Goal: Information Seeking & Learning: Learn about a topic

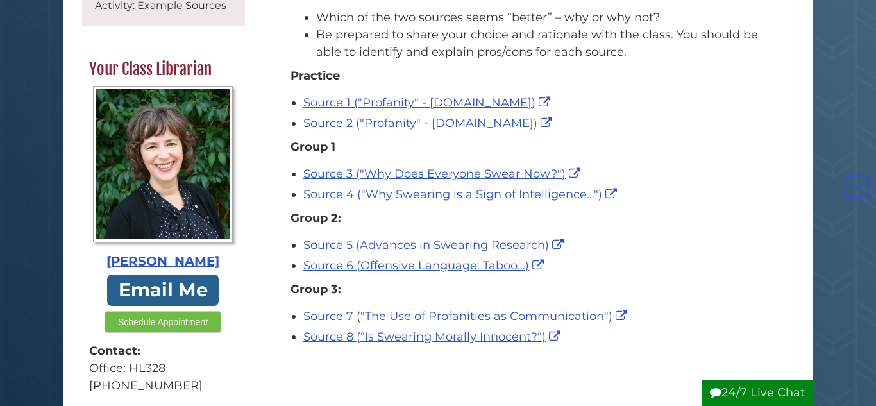
scroll to position [236, 0]
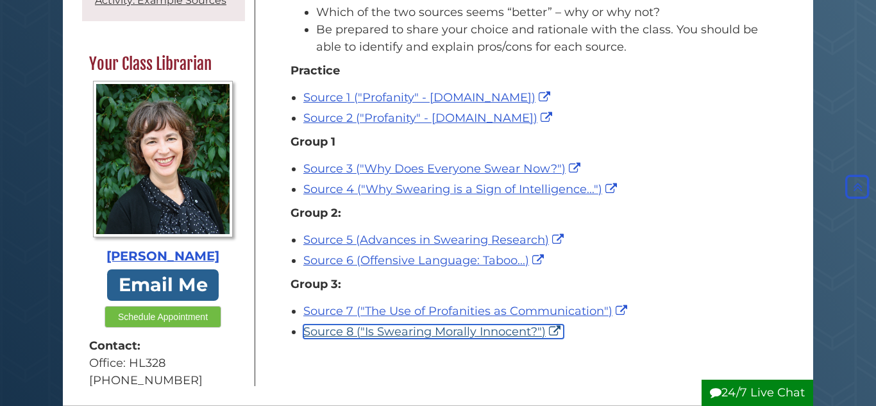
click at [439, 331] on link "Source 8 ("Is Swearing Morally Innocent?")" at bounding box center [433, 331] width 260 height 14
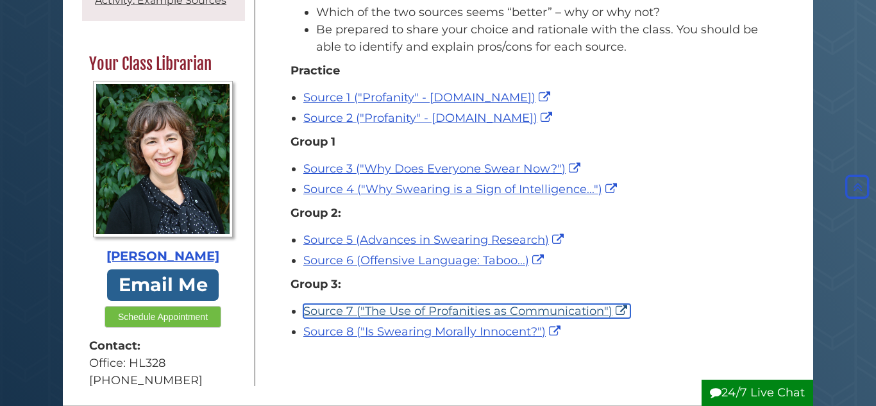
click at [363, 313] on link "Source 7 ("The Use of Profanities as Communication")" at bounding box center [466, 311] width 327 height 14
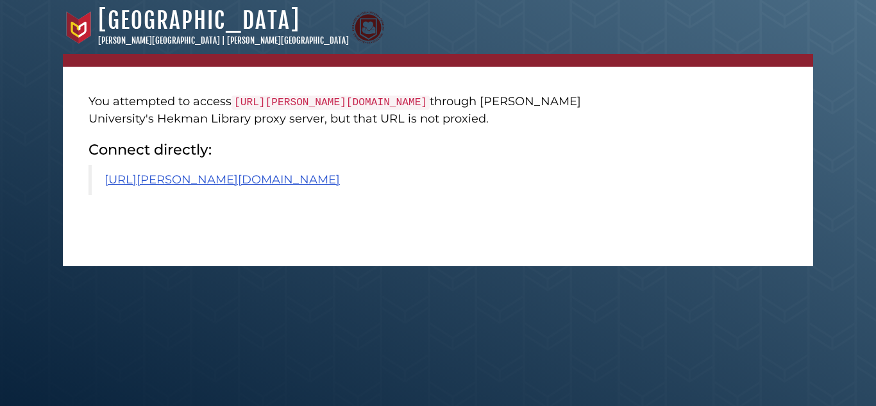
click at [445, 195] on blockquote "https://calvin.primo.exlibrisgroup.com/permalink/01CALVIN_INST/1p09kqq/cdi_proq…" at bounding box center [346, 180] width 516 height 30
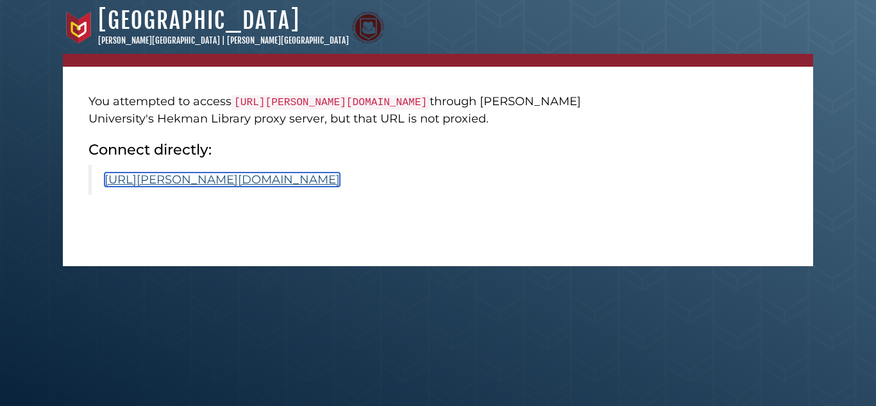
click at [340, 187] on link "[URL][PERSON_NAME][DOMAIN_NAME]" at bounding box center [222, 179] width 235 height 14
click at [340, 187] on link "https://calvin.primo.exlibrisgroup.com/permalink/01CALVIN_INST/1p09kqq/cdi_cros…" at bounding box center [222, 179] width 235 height 14
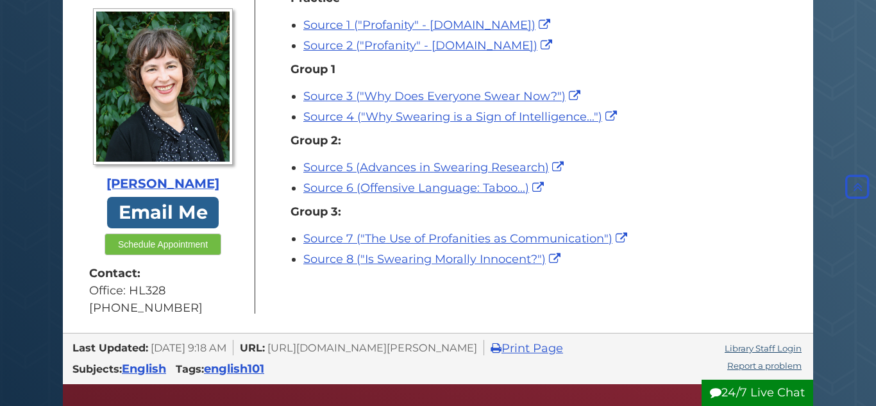
scroll to position [217, 0]
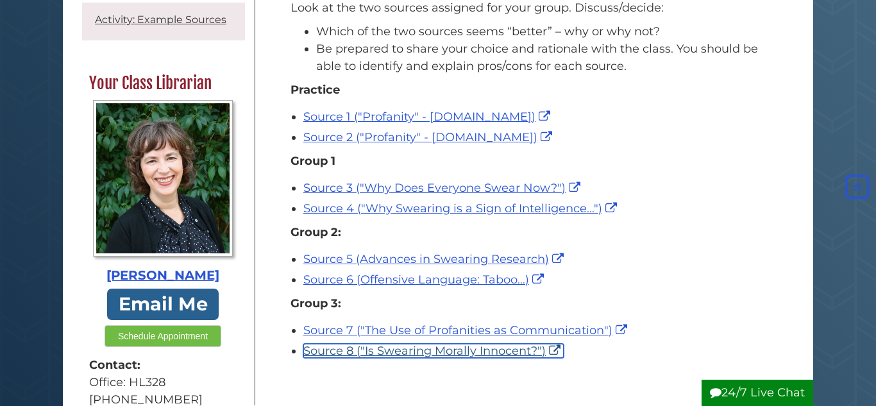
click at [420, 353] on link "Source 8 ("Is Swearing Morally Innocent?")" at bounding box center [433, 351] width 260 height 14
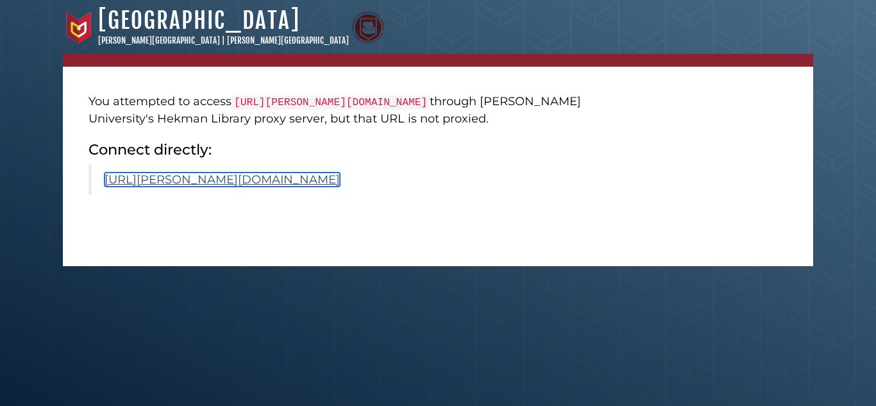
click at [340, 187] on link "[URL][PERSON_NAME][DOMAIN_NAME]" at bounding box center [222, 179] width 235 height 14
